Goal: Understand process/instructions: Learn how to perform a task or action

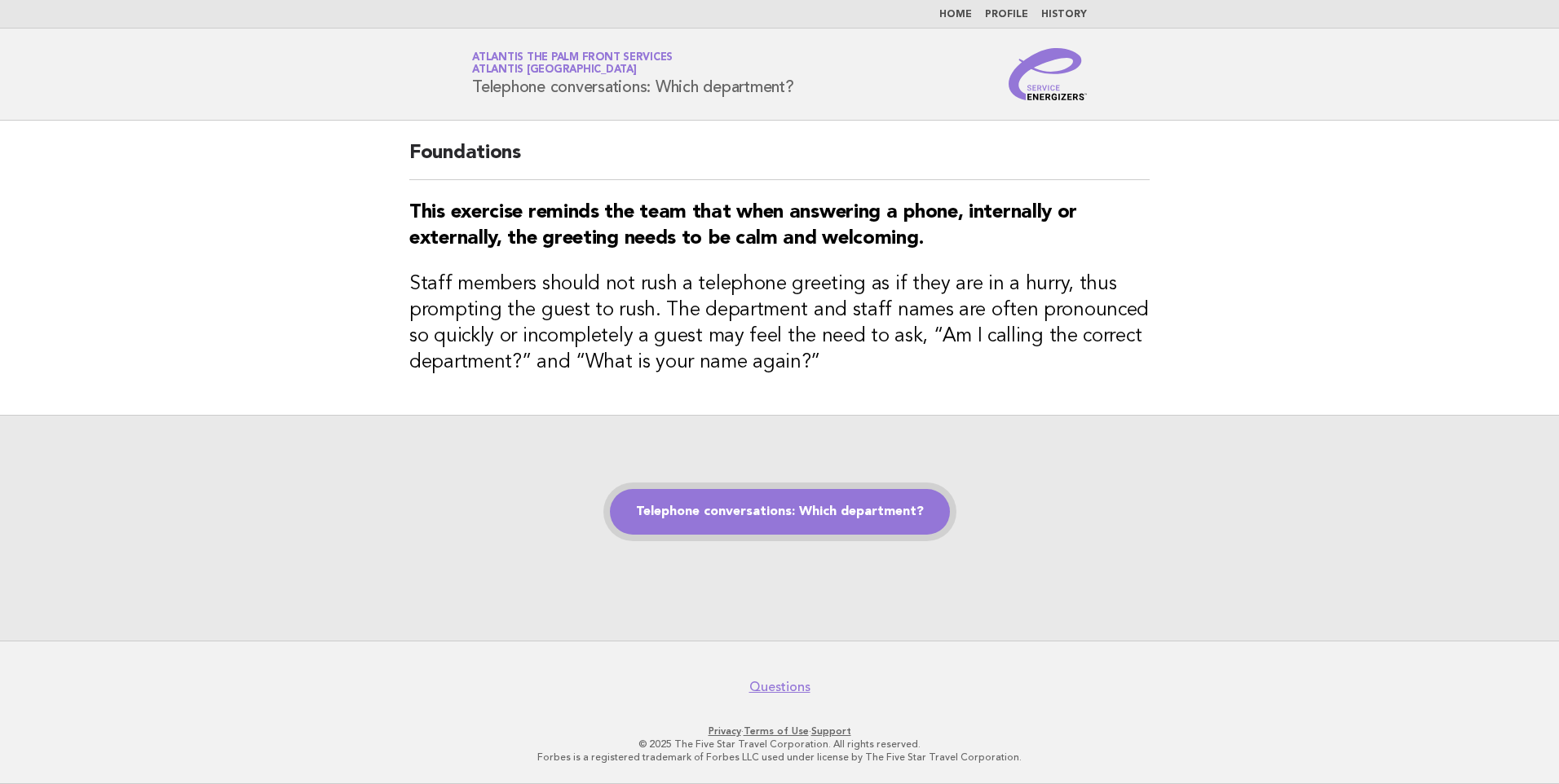
click at [772, 510] on link "Telephone conversations: Which department?" at bounding box center [779, 512] width 340 height 46
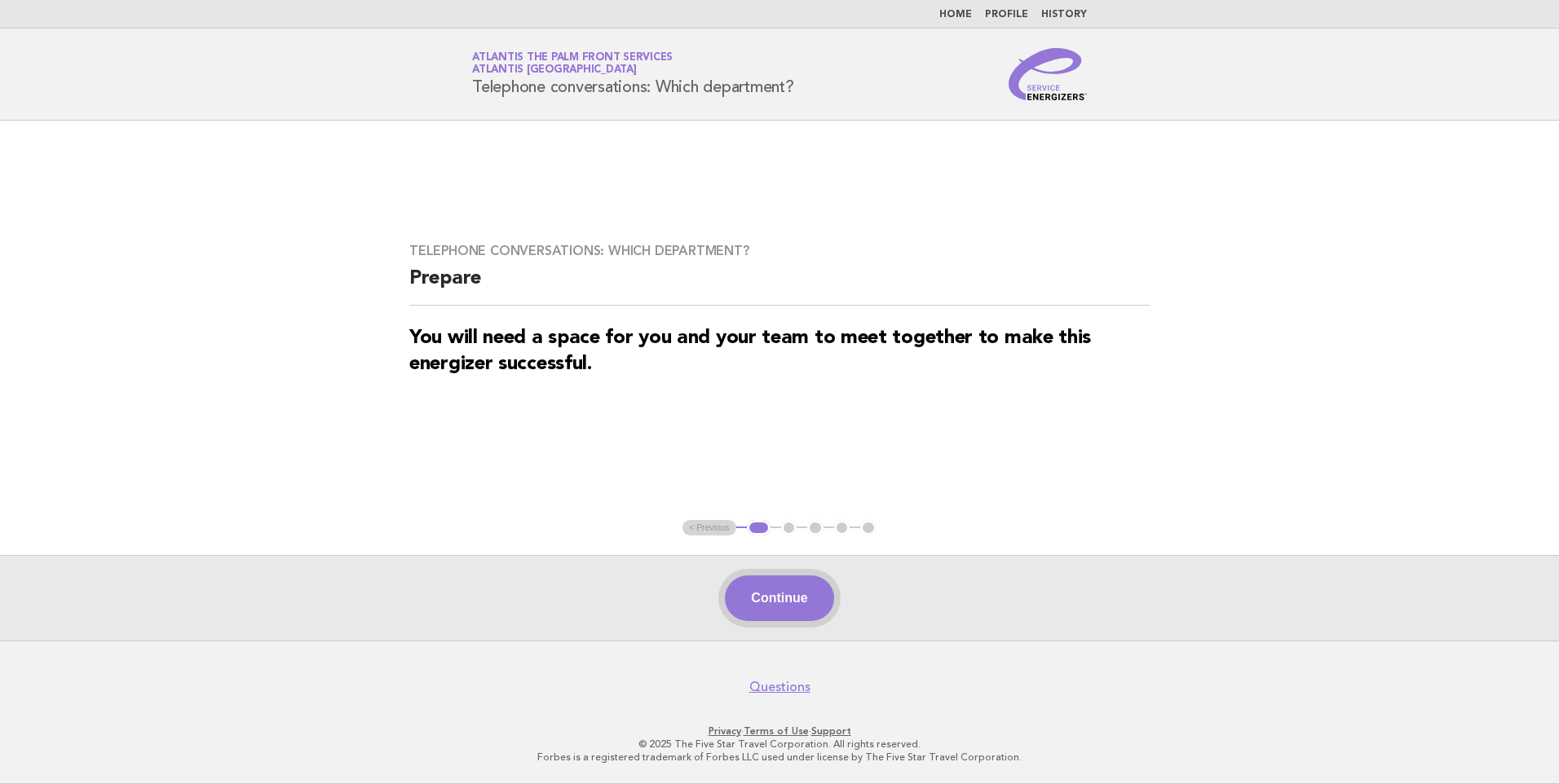
click at [787, 593] on button "Continue" at bounding box center [779, 598] width 109 height 46
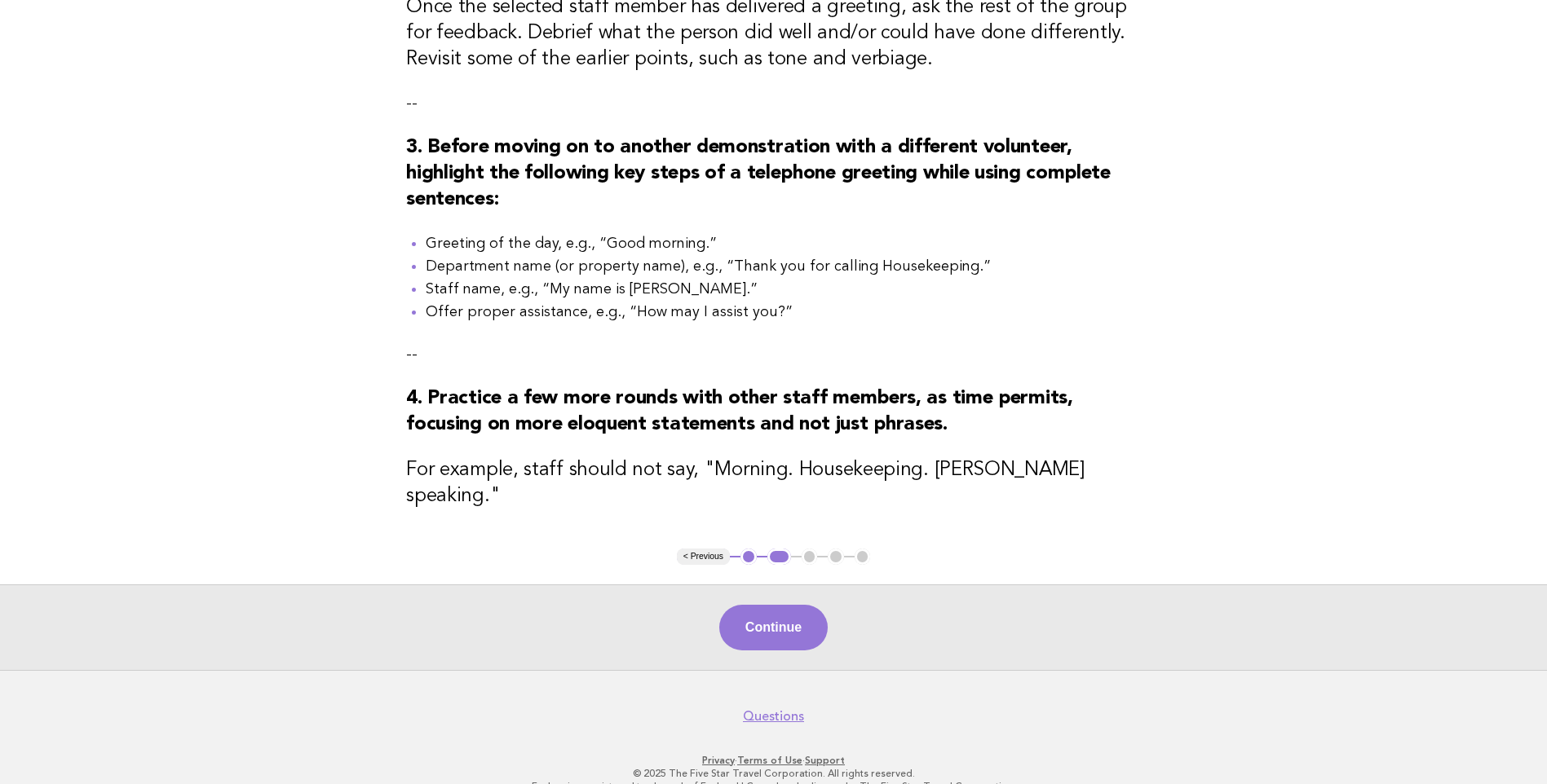
scroll to position [587, 0]
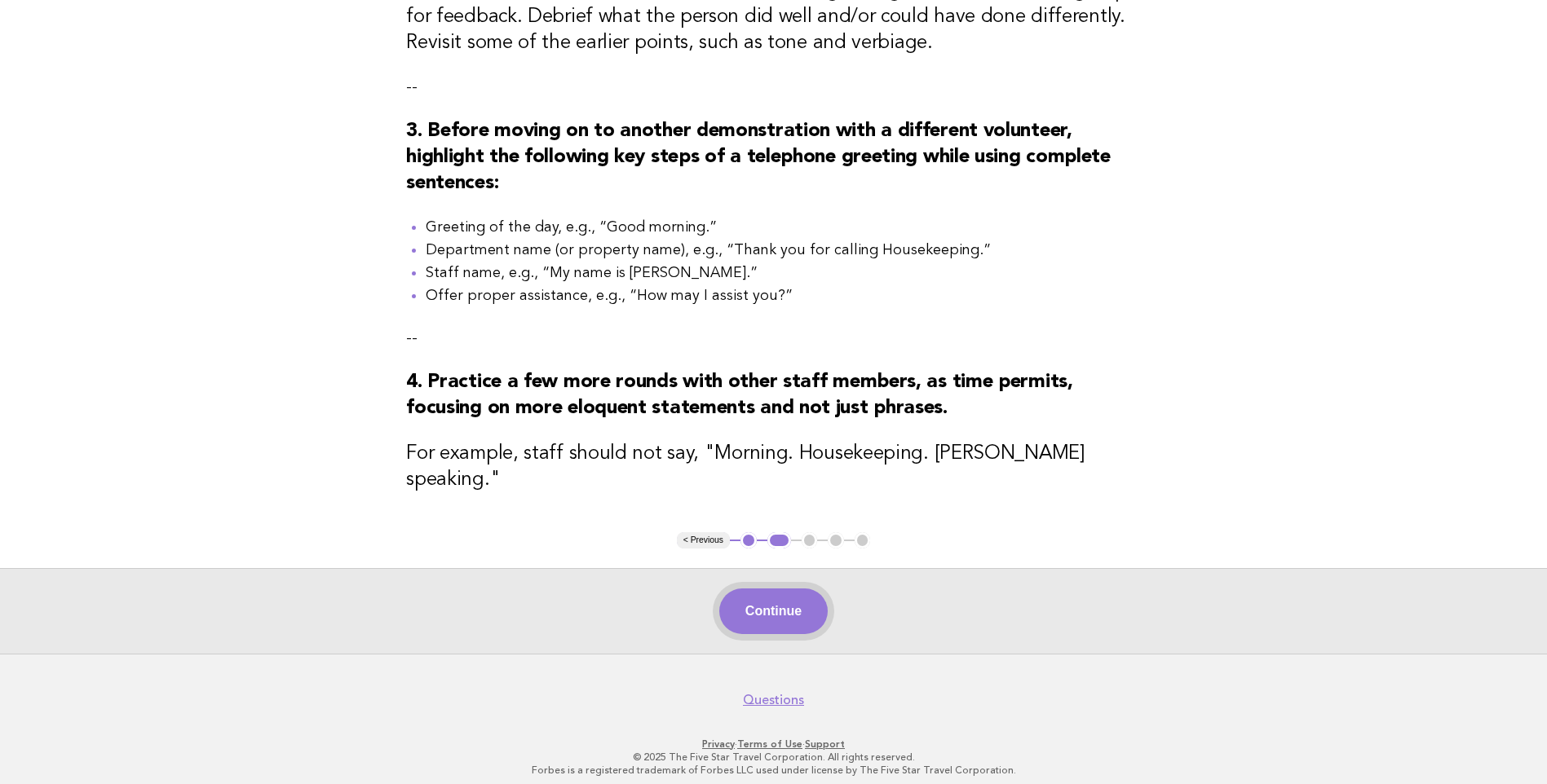
click at [755, 590] on button "Continue" at bounding box center [774, 611] width 109 height 46
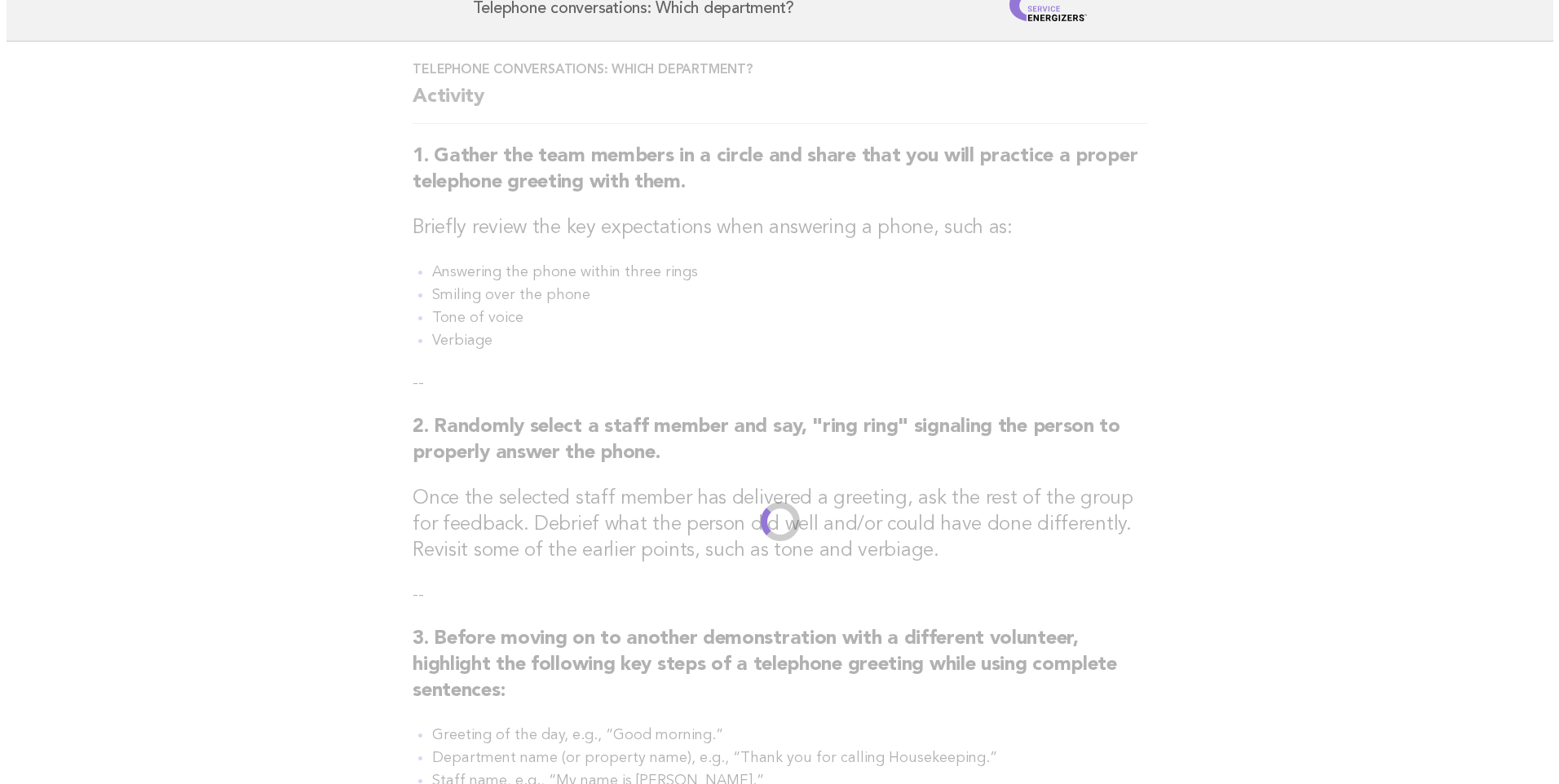
scroll to position [0, 0]
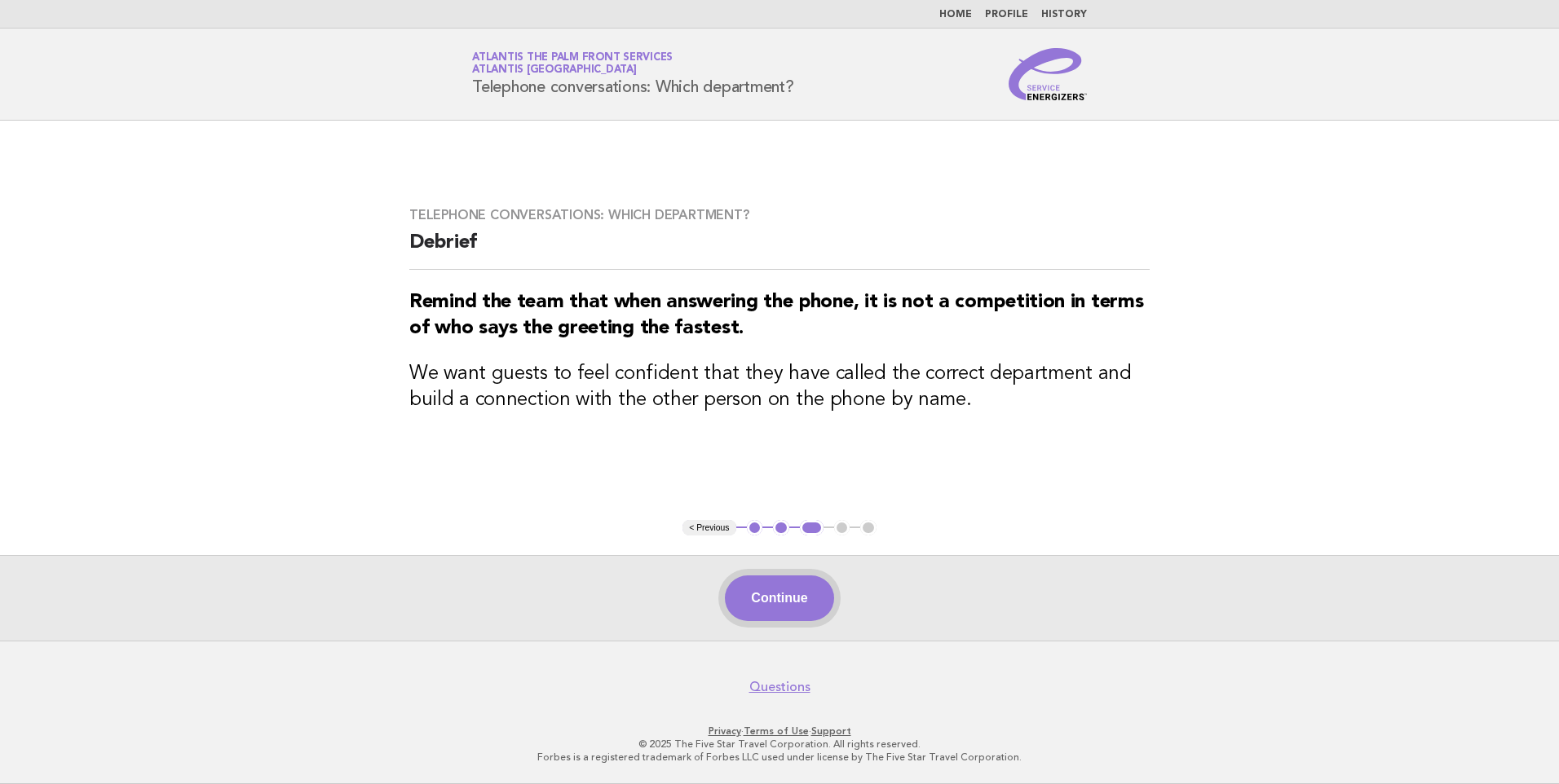
click at [785, 606] on button "Continue" at bounding box center [779, 598] width 109 height 46
